Goal: Task Accomplishment & Management: Complete application form

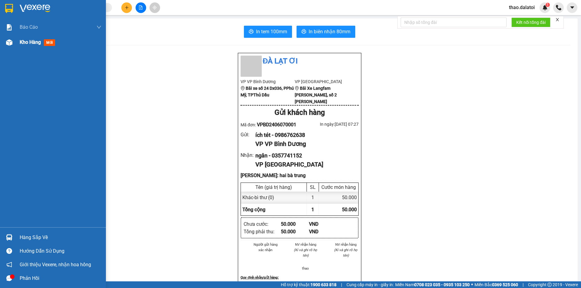
click at [43, 43] on div "Kho hàng mới" at bounding box center [39, 42] width 38 height 8
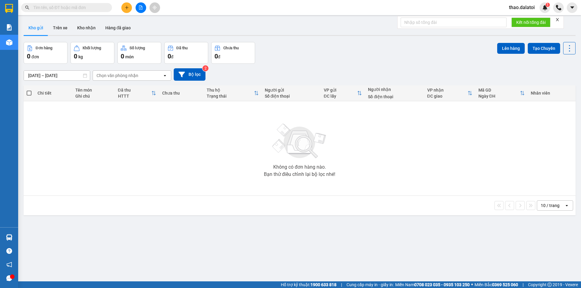
drag, startPoint x: 60, startPoint y: 27, endPoint x: 103, endPoint y: 48, distance: 48.3
click at [61, 27] on button "Trên xe" at bounding box center [60, 28] width 24 height 15
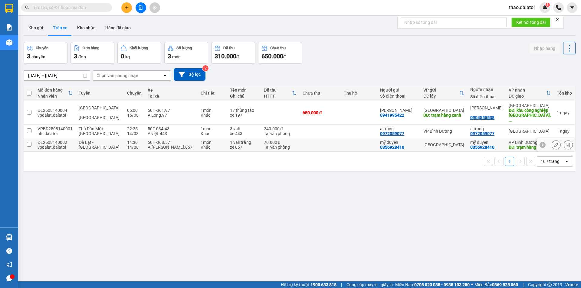
click at [554, 143] on icon at bounding box center [556, 145] width 4 height 4
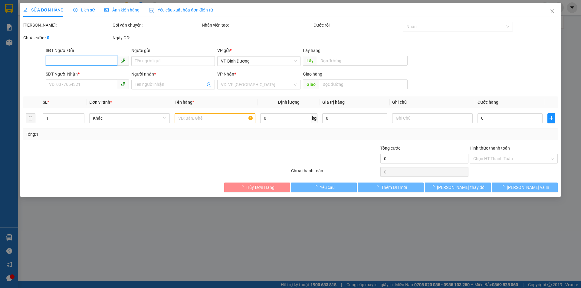
type input "0356928410"
type input "mỹ duyên"
type input "0356928410"
type input "mỹ duyên"
type input "trạm hàng xanh"
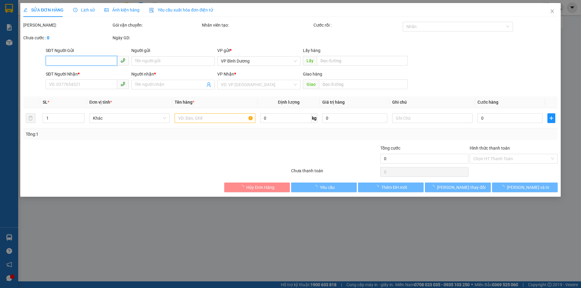
type input "70.000"
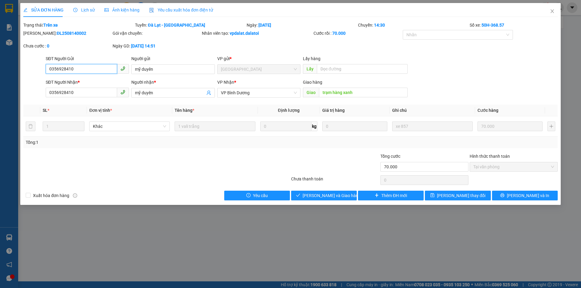
paste input "2"
drag, startPoint x: 96, startPoint y: 70, endPoint x: 49, endPoint y: 70, distance: 46.6
click at [49, 70] on input "0356928420" at bounding box center [81, 69] width 71 height 10
type input "0356928420"
paste input "2"
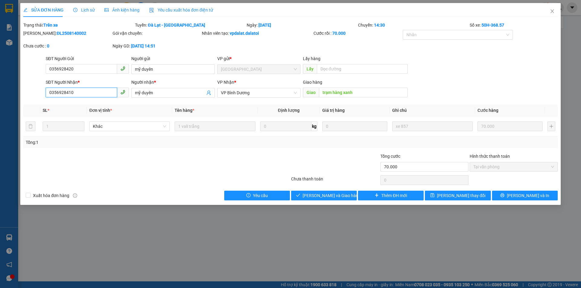
drag, startPoint x: 79, startPoint y: 92, endPoint x: 41, endPoint y: 90, distance: 37.9
click at [40, 89] on div "SĐT Người Nhận * 0356928410 0356928410 Người nhận * mỹ duyên VP Nhận * VP Bình …" at bounding box center [290, 89] width 535 height 21
type input "0356928420"
click at [526, 194] on span "Lưu và In" at bounding box center [528, 195] width 42 height 7
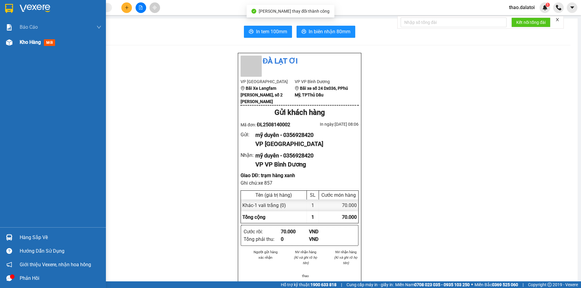
click at [15, 42] on div "Kho hàng mới" at bounding box center [53, 42] width 106 height 15
